Goal: Task Accomplishment & Management: Manage account settings

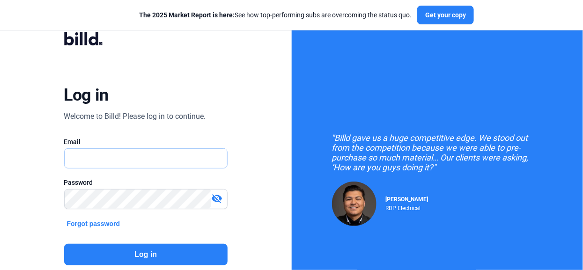
type input "[PERSON_NAME][EMAIL_ADDRESS][PERSON_NAME][DOMAIN_NAME]"
click at [101, 252] on button "Log in" at bounding box center [145, 255] width 163 height 22
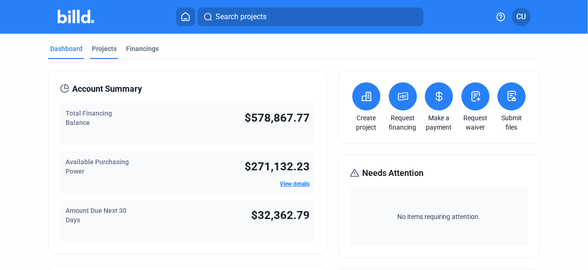
click at [103, 50] on div "Projects" at bounding box center [104, 48] width 25 height 9
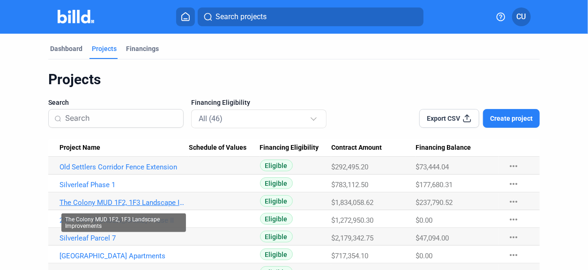
click at [129, 206] on link "The Colony MUD 1F2, 1F3 Landscape Improvements" at bounding box center [123, 203] width 129 height 8
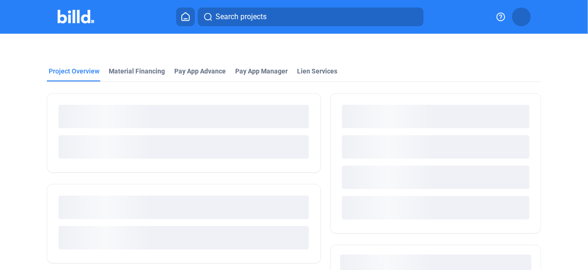
click at [130, 204] on div "loading" at bounding box center [184, 207] width 250 height 23
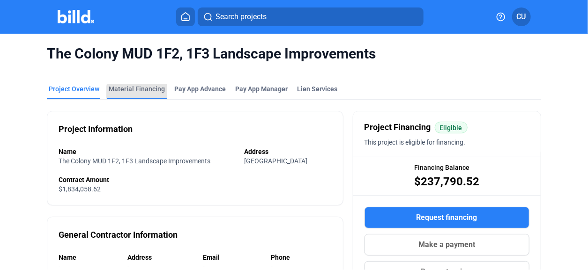
click at [140, 92] on div "Material Financing" at bounding box center [137, 88] width 56 height 9
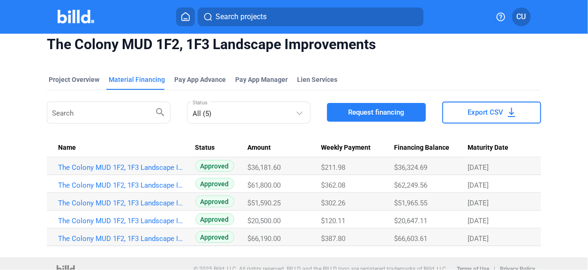
scroll to position [19, 0]
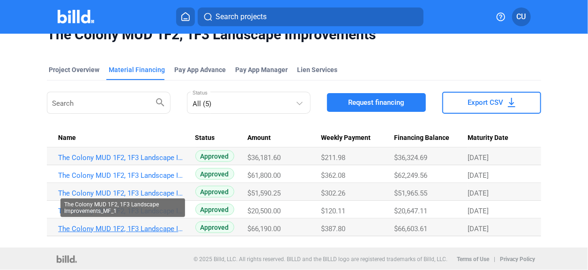
click at [163, 226] on link "The Colony MUD 1F2, 1F3 Landscape Improvements_MF_1" at bounding box center [122, 229] width 129 height 8
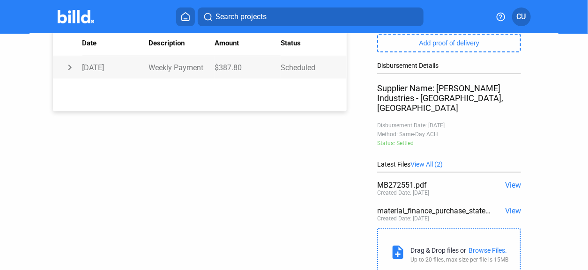
scroll to position [212, 0]
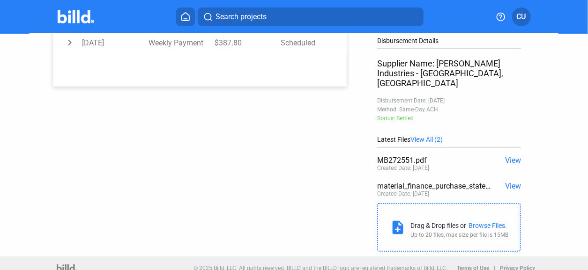
click at [507, 182] on span "View" at bounding box center [513, 186] width 16 height 9
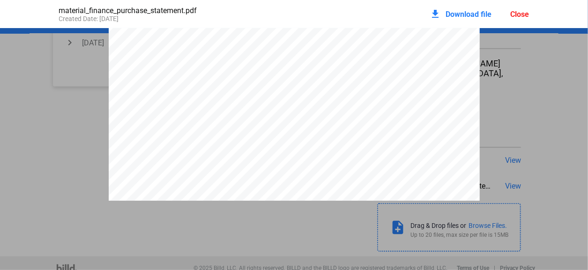
scroll to position [893, 0]
click at [519, 15] on div "Close" at bounding box center [519, 14] width 19 height 9
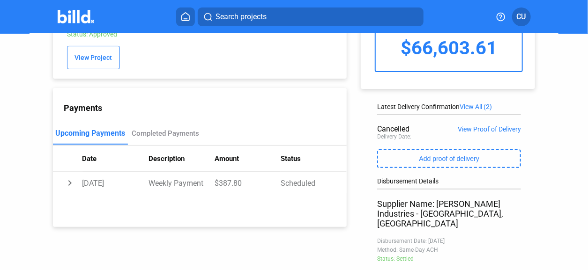
scroll to position [0, 0]
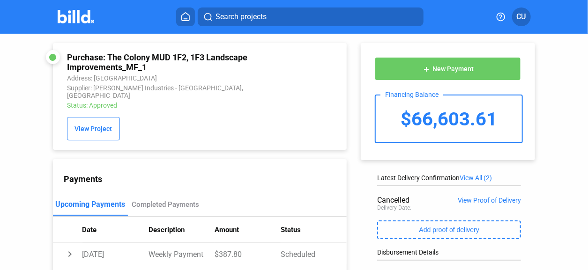
click at [77, 17] on img at bounding box center [76, 17] width 37 height 14
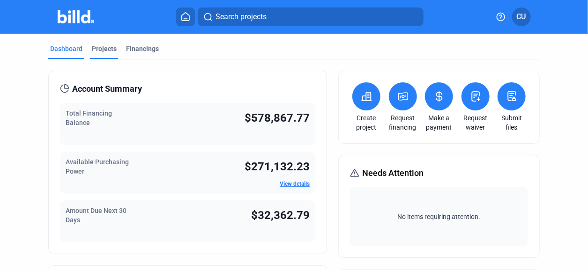
click at [109, 49] on div "Projects" at bounding box center [104, 48] width 25 height 9
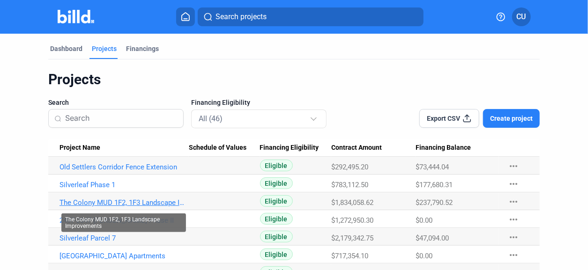
click at [169, 200] on link "The Colony MUD 1F2, 1F3 Landscape Improvements" at bounding box center [123, 203] width 129 height 8
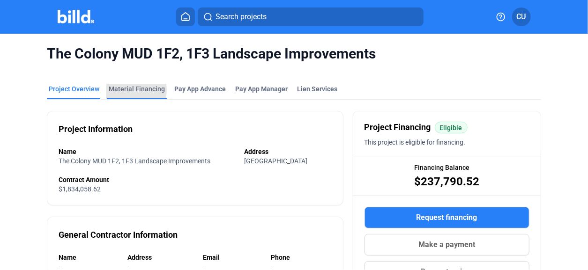
click at [132, 90] on div "Material Financing" at bounding box center [137, 88] width 56 height 9
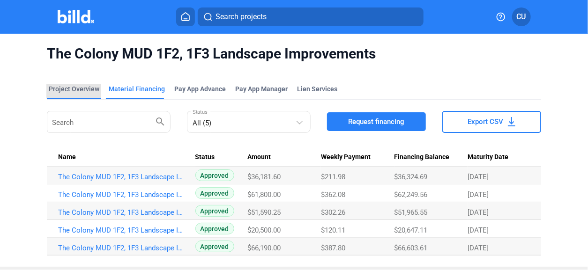
click at [83, 87] on div "Project Overview" at bounding box center [74, 88] width 51 height 9
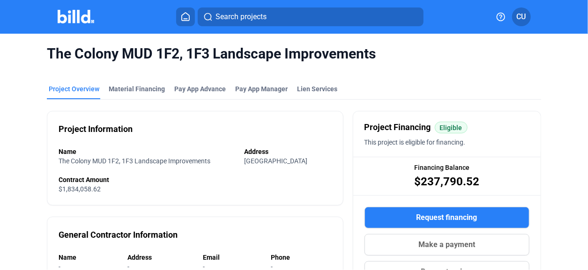
click at [73, 19] on img at bounding box center [76, 17] width 37 height 14
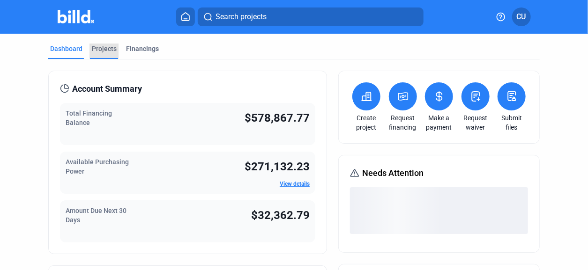
click at [111, 49] on div "Projects" at bounding box center [104, 48] width 25 height 9
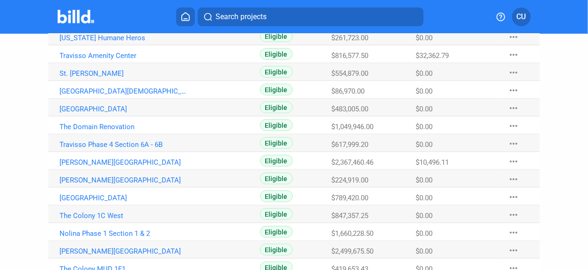
scroll to position [271, 0]
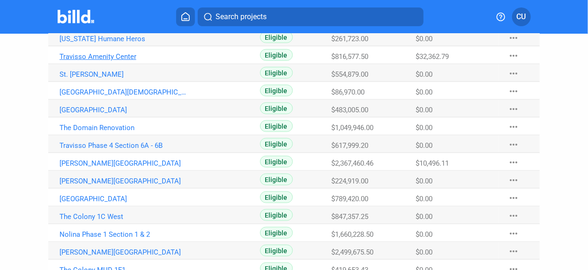
click at [127, 57] on link "Travisso Amenity Center" at bounding box center [123, 56] width 129 height 8
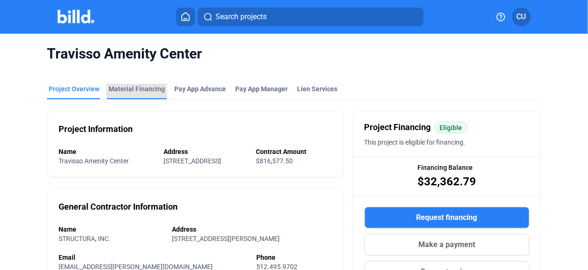
click at [154, 88] on div "Material Financing" at bounding box center [137, 88] width 56 height 9
